Goal: Check status: Check status

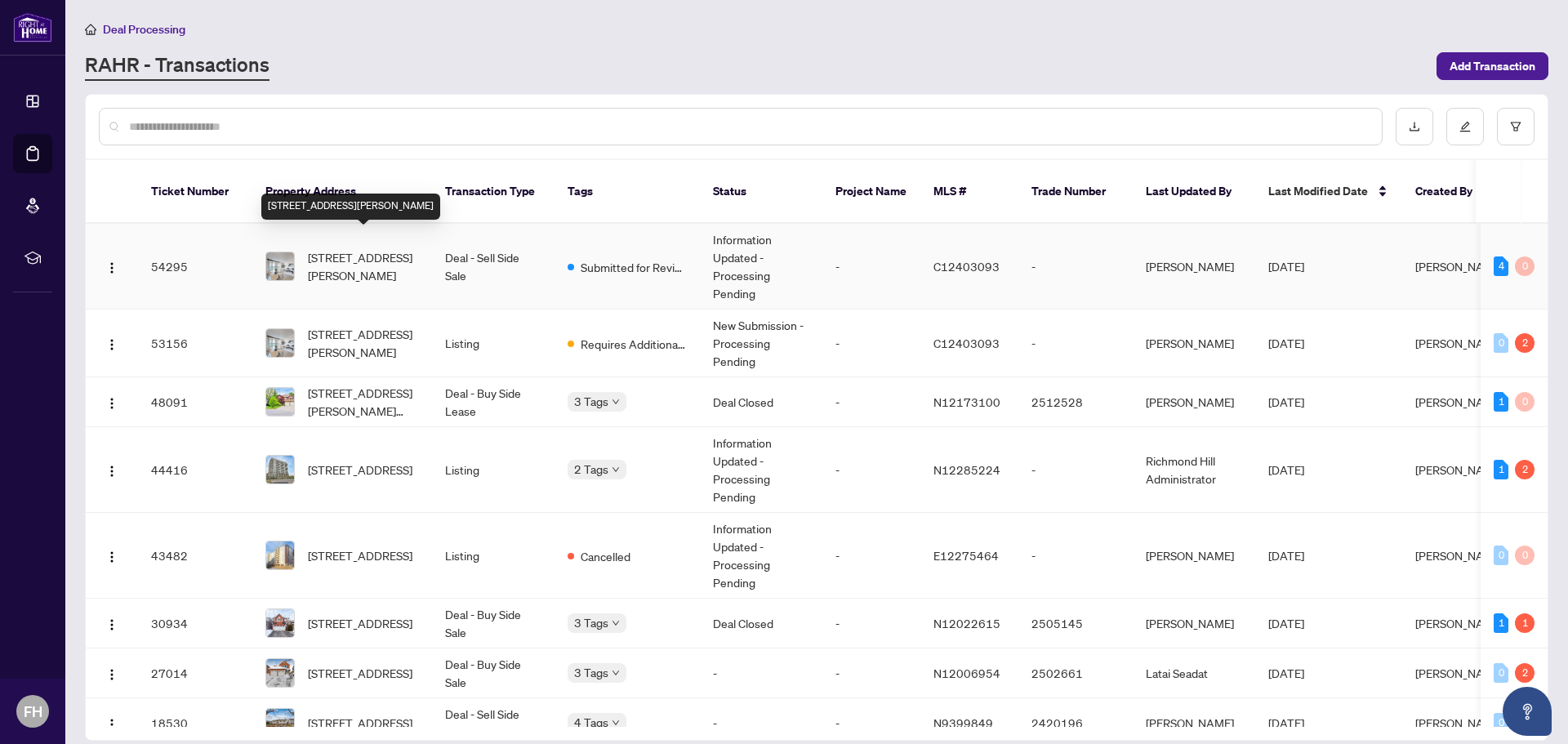
click at [328, 248] on span "[STREET_ADDRESS][PERSON_NAME]" at bounding box center [363, 265] width 111 height 36
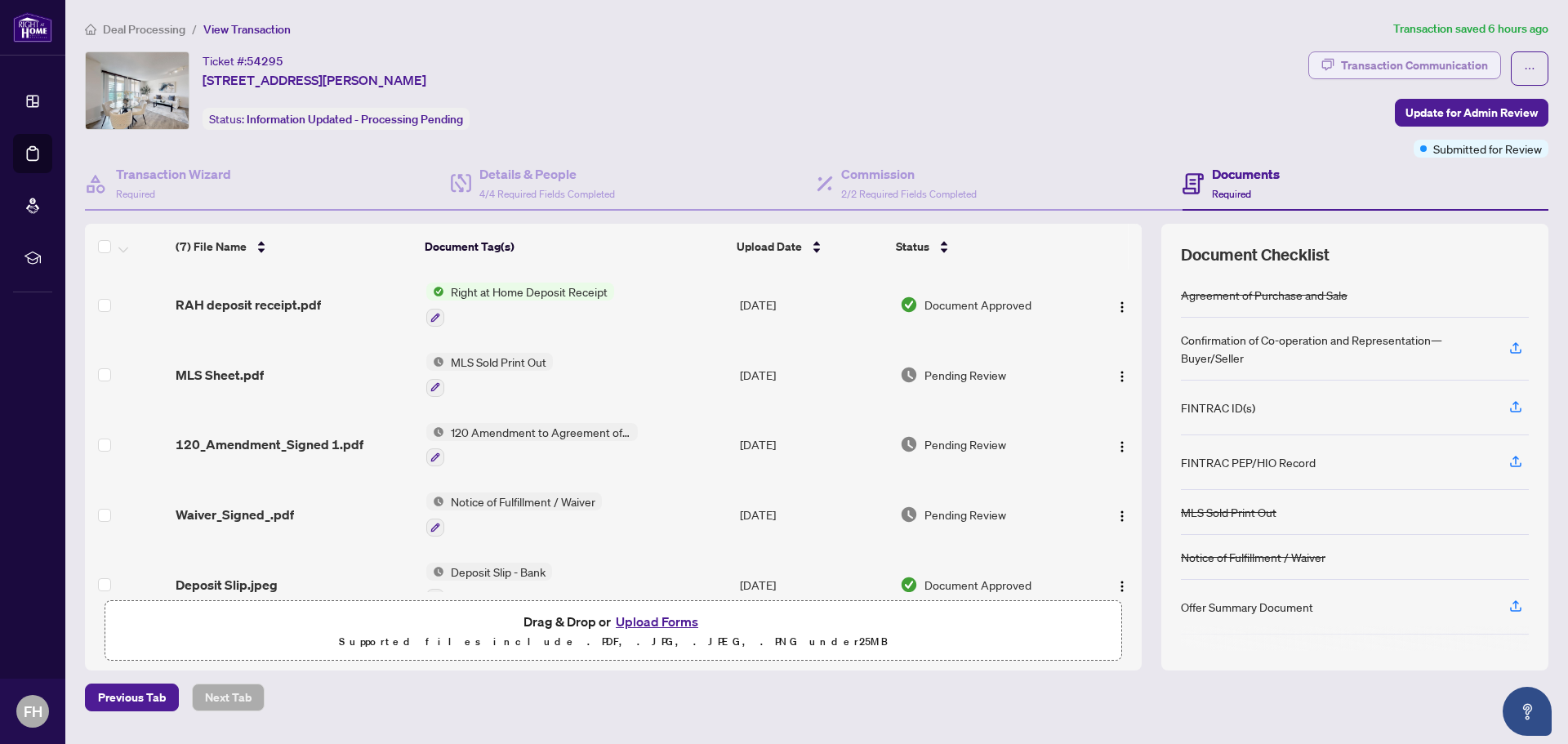
click at [1421, 65] on div "Transaction Communication" at bounding box center [1414, 65] width 147 height 26
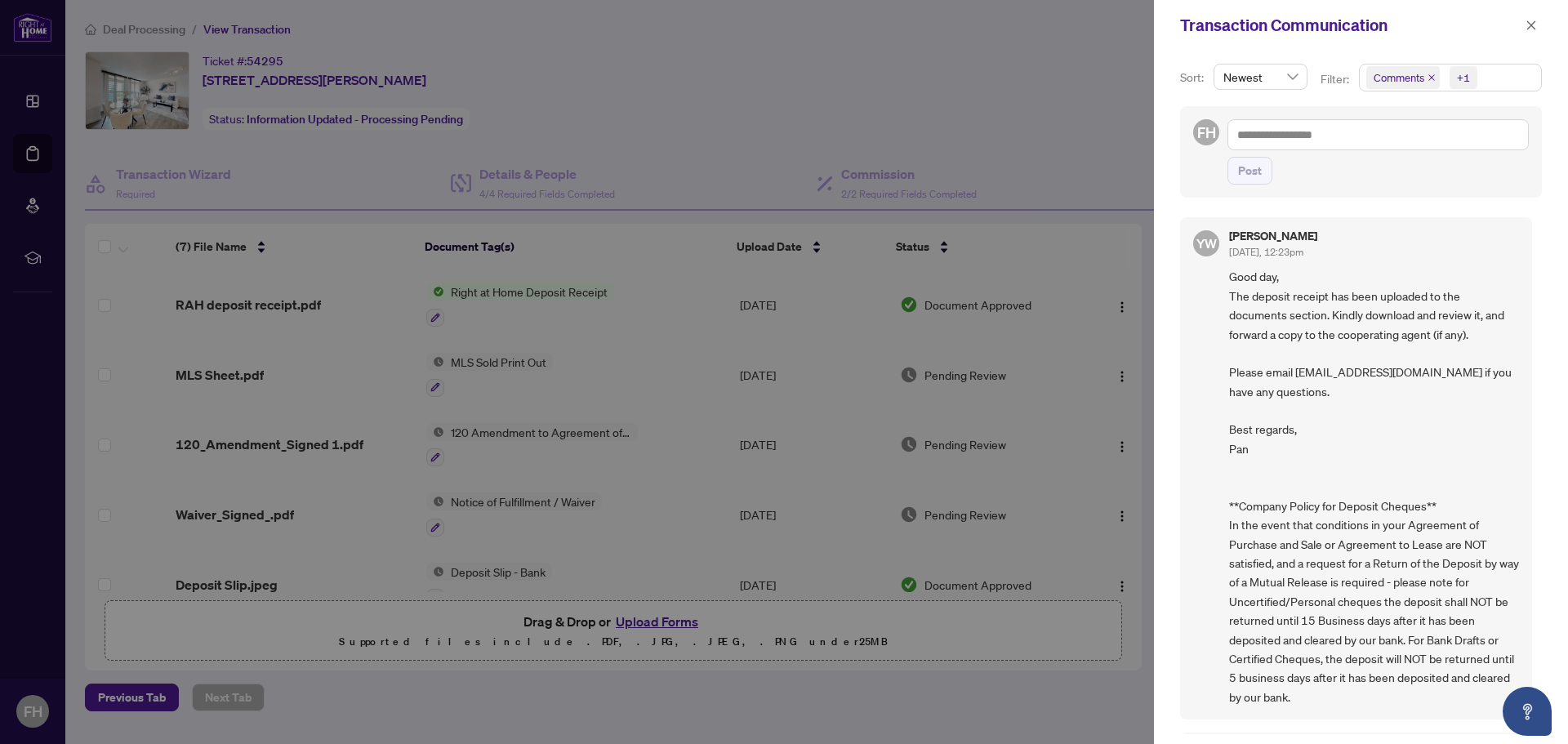
click at [1393, 80] on span "Comments" at bounding box center [1399, 77] width 50 height 16
click at [1404, 170] on span "Requirements" at bounding box center [1428, 167] width 73 height 15
click at [1402, 168] on span "Requirements" at bounding box center [1428, 167] width 73 height 15
click at [1428, 78] on icon "close" at bounding box center [1432, 78] width 7 height 7
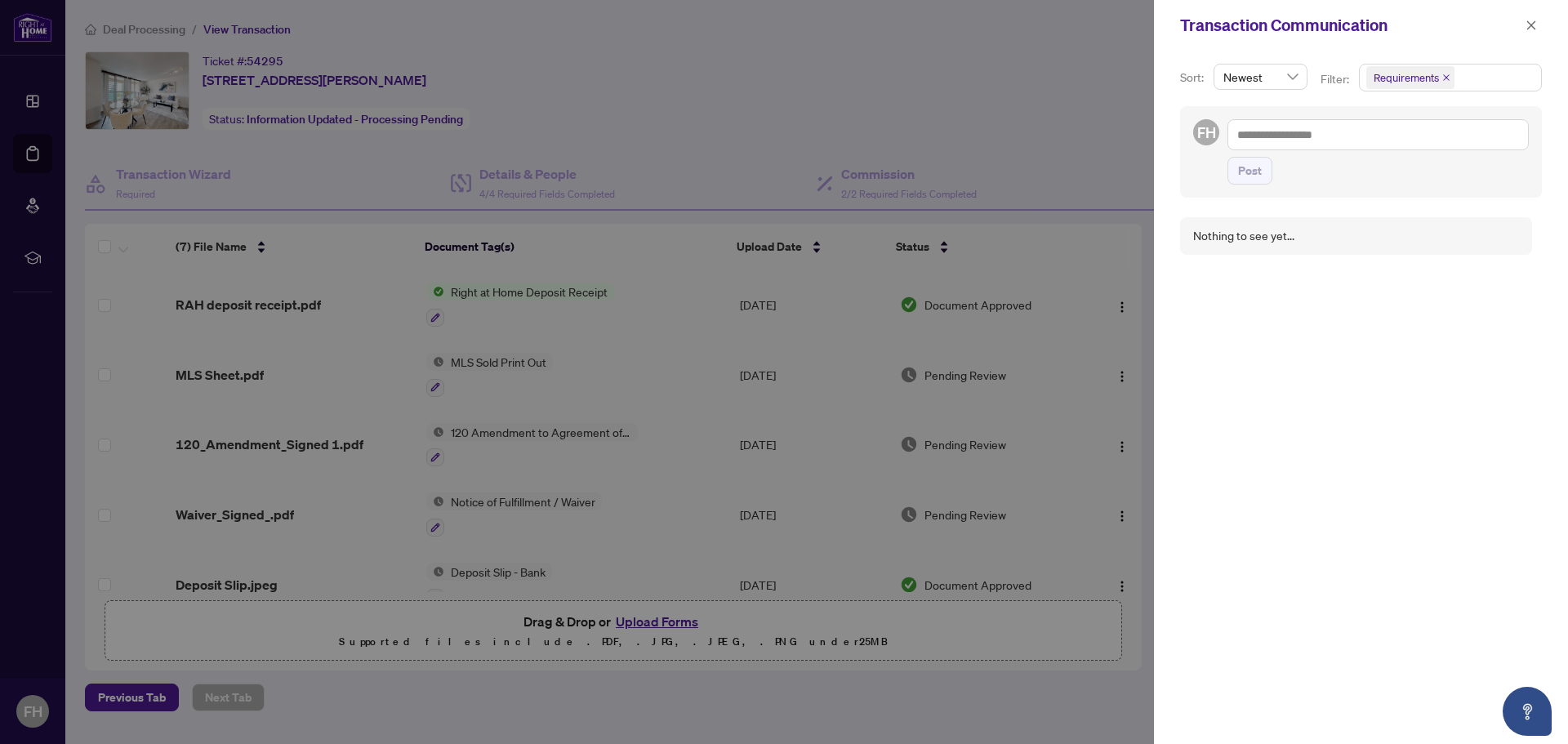
click at [1135, 101] on div at bounding box center [784, 372] width 1568 height 744
click at [1528, 27] on icon "close" at bounding box center [1532, 25] width 9 height 9
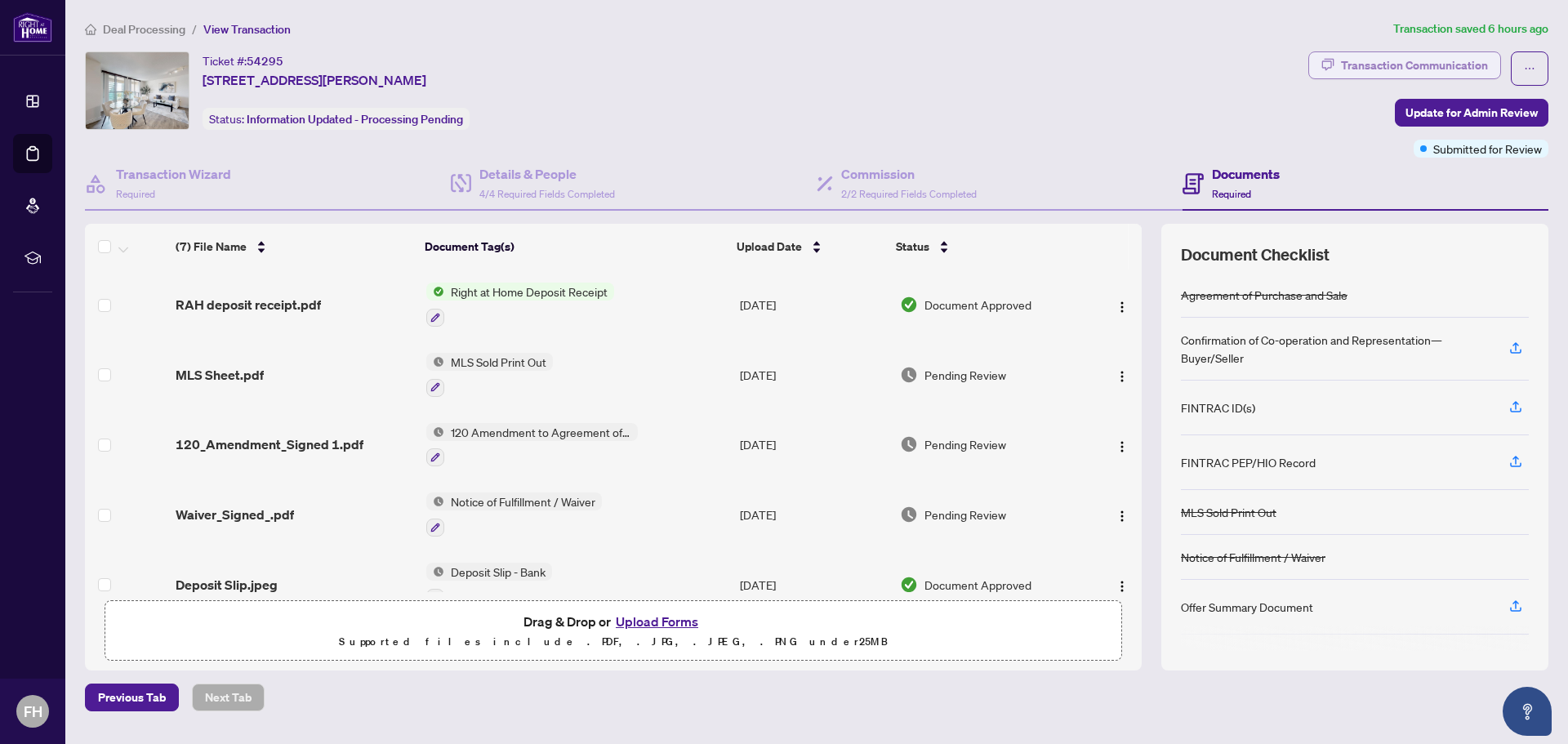
click at [1414, 71] on div "Transaction Communication" at bounding box center [1414, 65] width 147 height 26
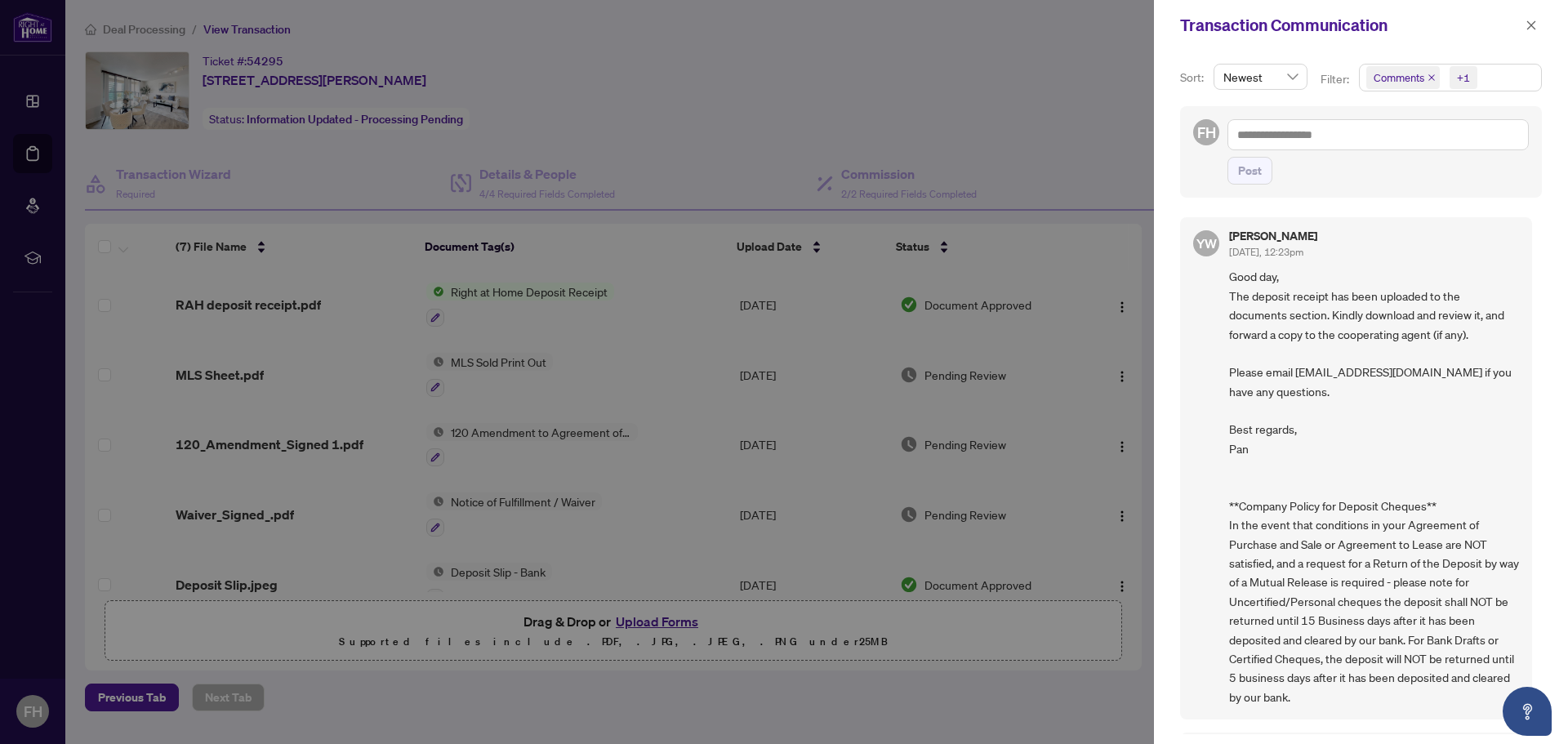
click at [1430, 76] on icon "close" at bounding box center [1432, 78] width 7 height 7
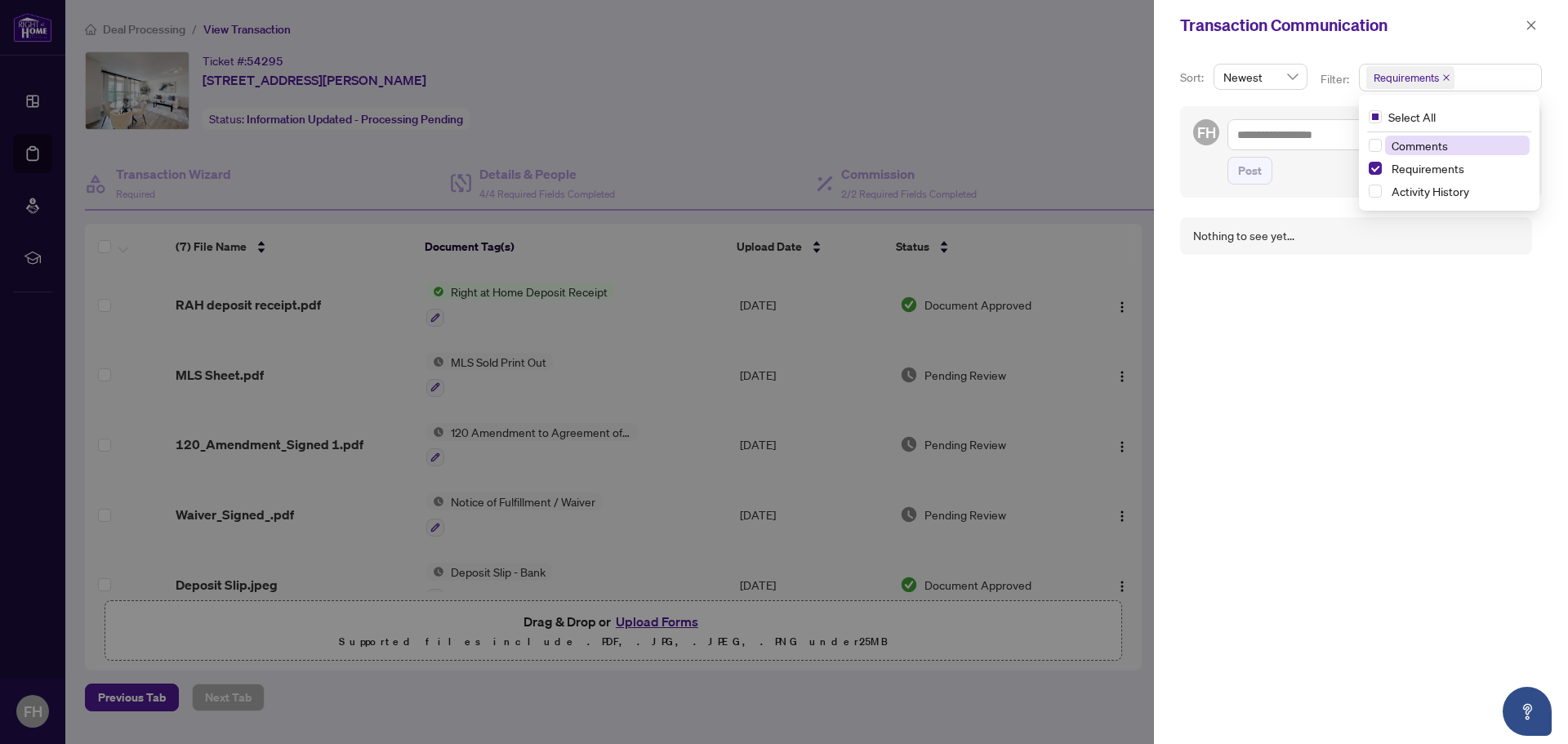
click at [1404, 77] on span "Requirements" at bounding box center [1406, 77] width 65 height 16
click at [1415, 167] on span "Requirements" at bounding box center [1428, 167] width 73 height 15
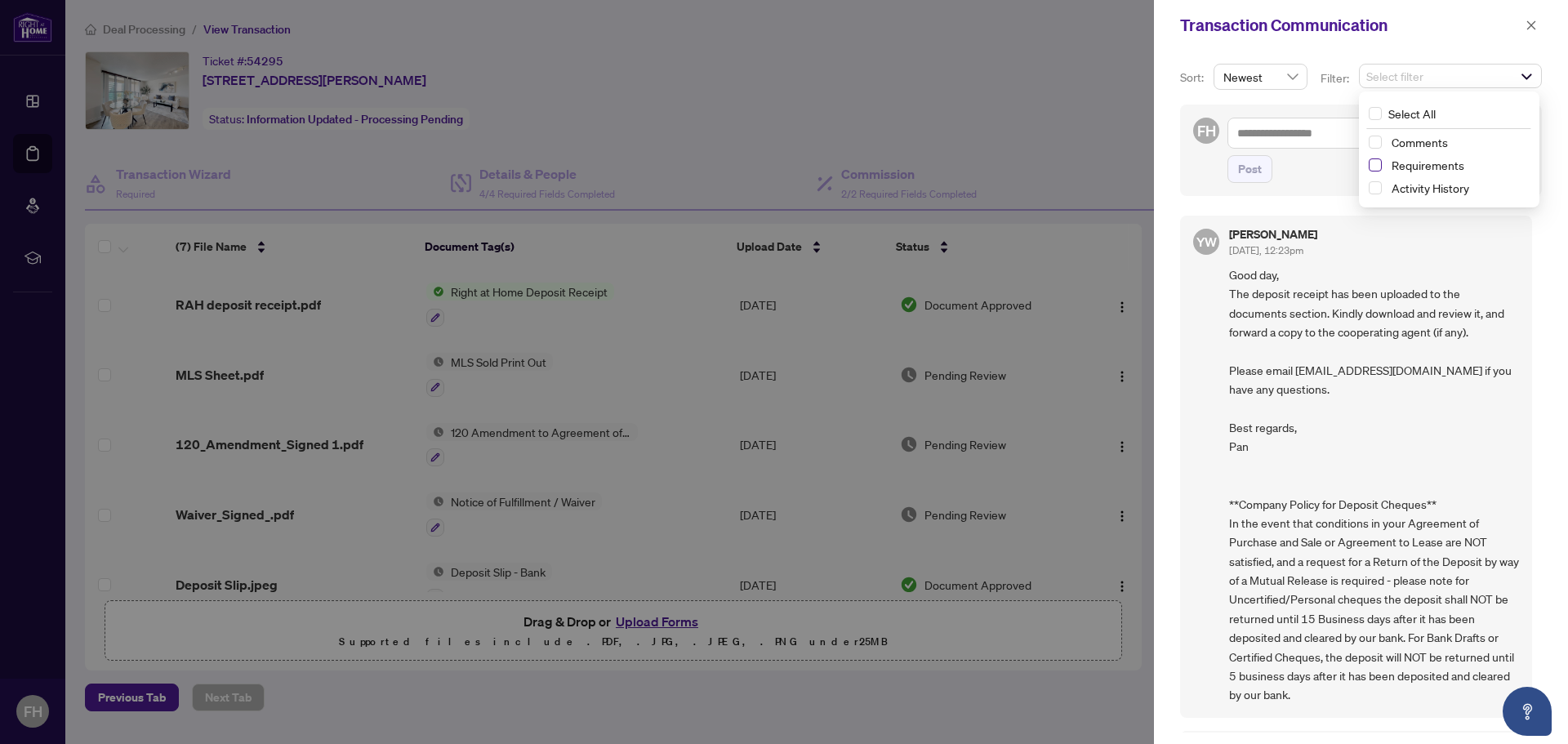
click at [1372, 161] on span "Select Requirements" at bounding box center [1375, 165] width 13 height 13
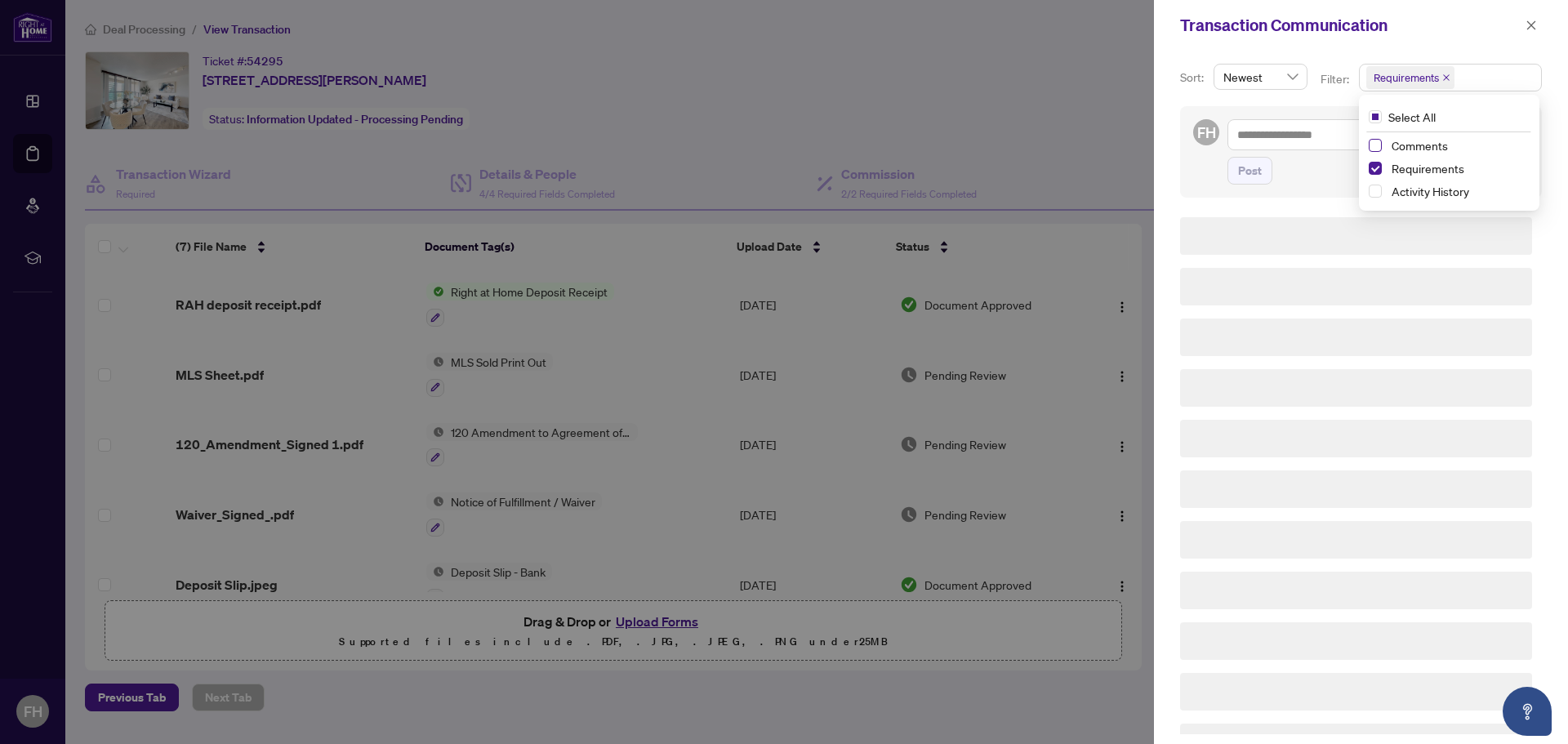
click at [1372, 141] on span "Select Comments" at bounding box center [1375, 145] width 13 height 13
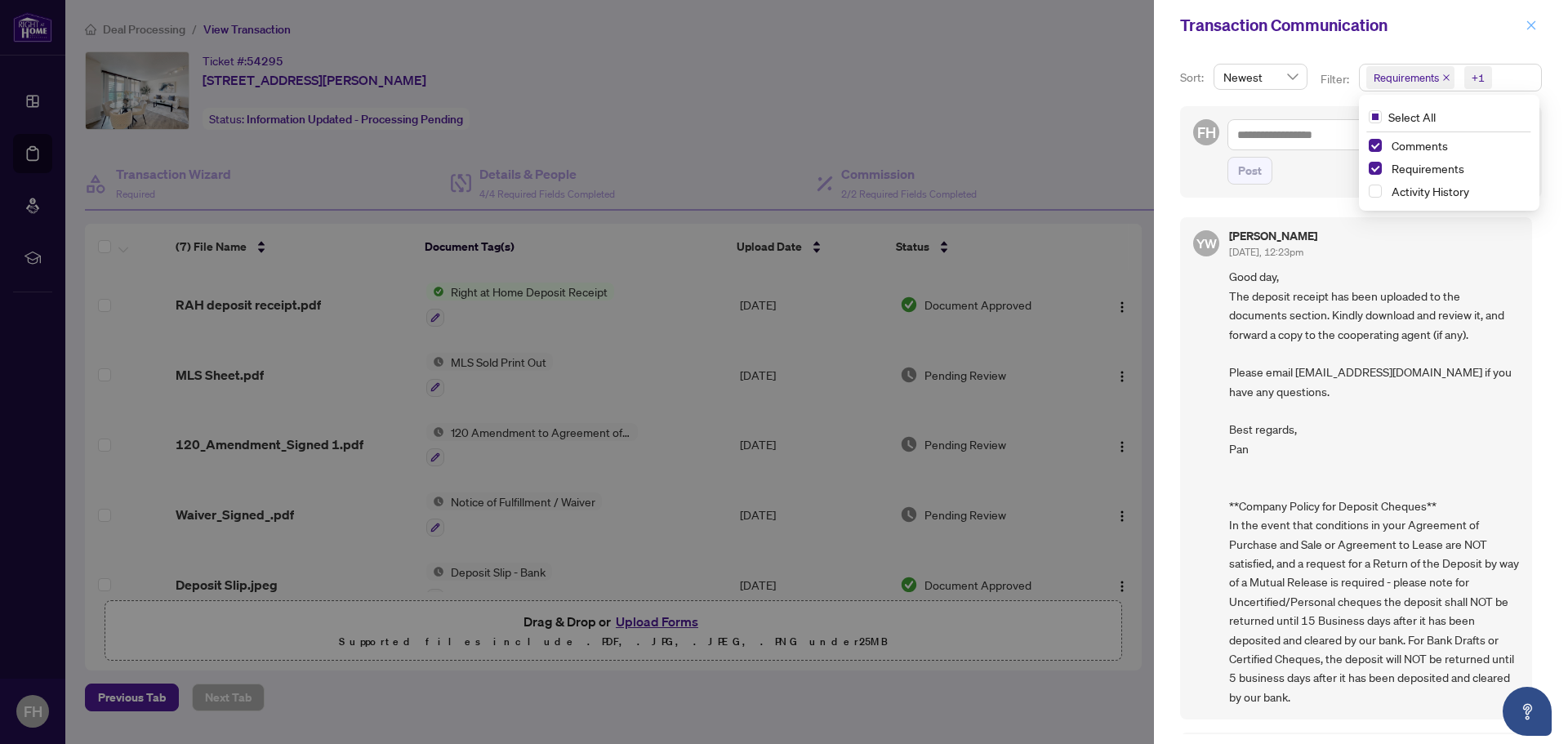
click at [1528, 29] on icon "close" at bounding box center [1531, 25] width 11 height 11
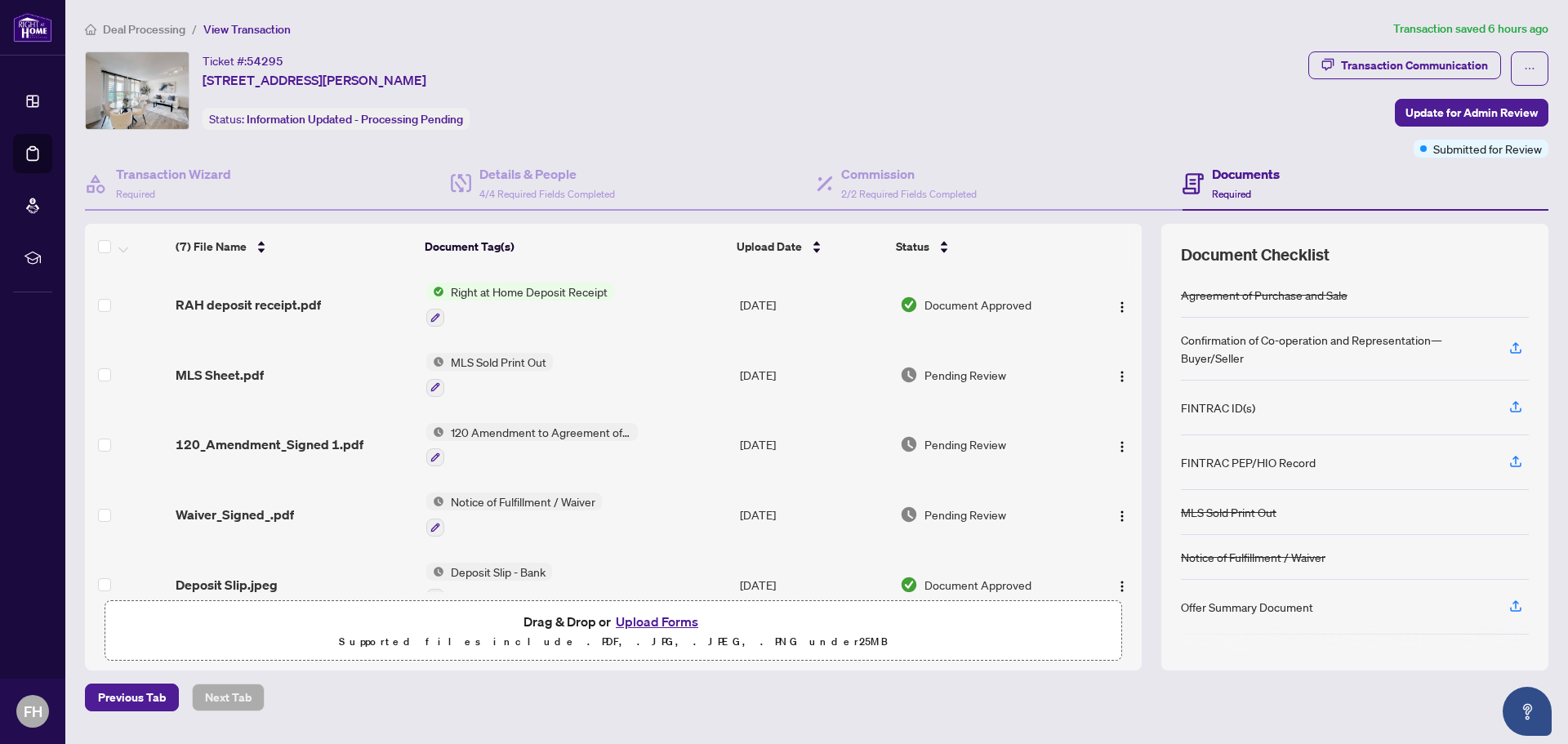
click at [1097, 55] on div "Ticket #: 54295 [STREET_ADDRESS][PERSON_NAME] Status: Information Updated - Pro…" at bounding box center [693, 90] width 1217 height 78
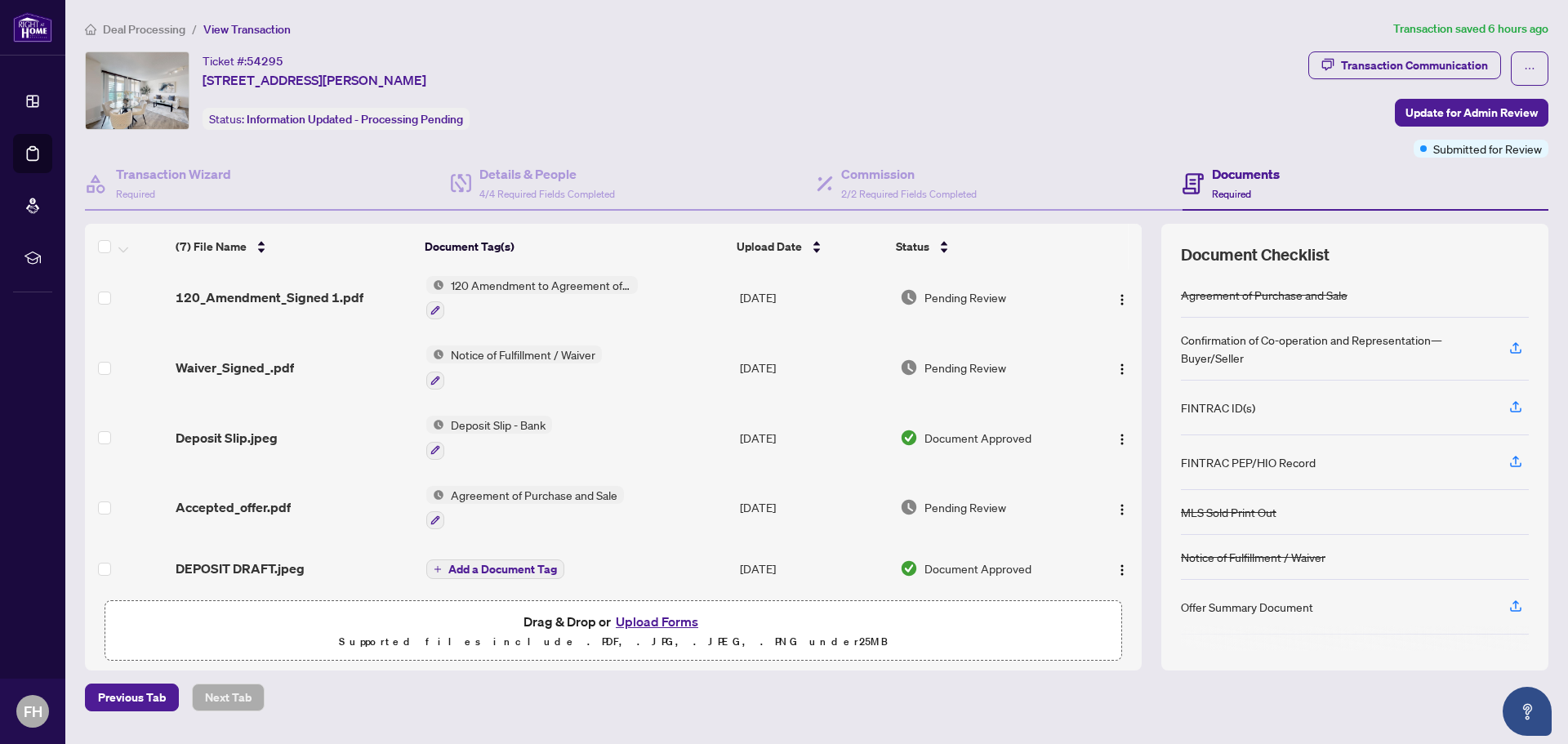
scroll to position [148, 0]
